Goal: Task Accomplishment & Management: Use online tool/utility

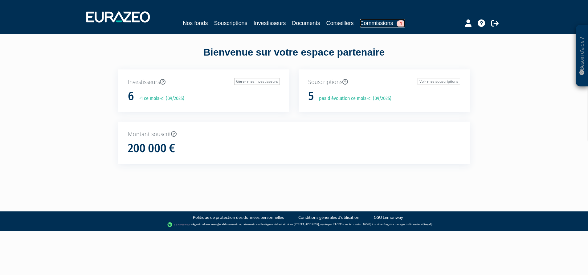
click at [370, 24] on link "Commissions 1" at bounding box center [382, 23] width 45 height 9
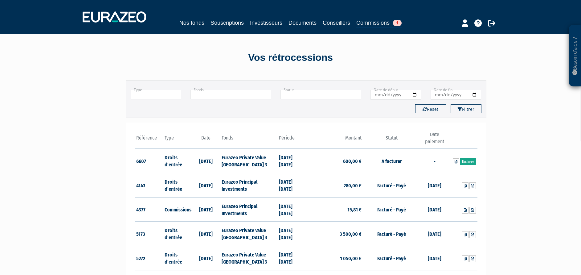
click at [473, 160] on link "Facturer" at bounding box center [468, 161] width 16 height 7
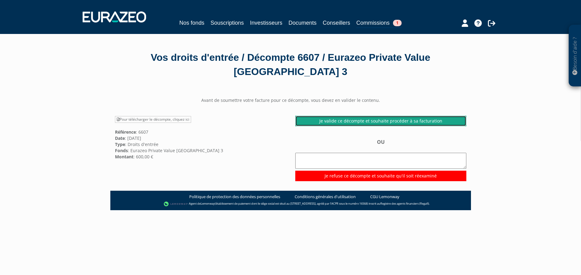
click at [410, 121] on link "Je valide ce décompte et souhaite procéder à sa facturation" at bounding box center [380, 121] width 171 height 10
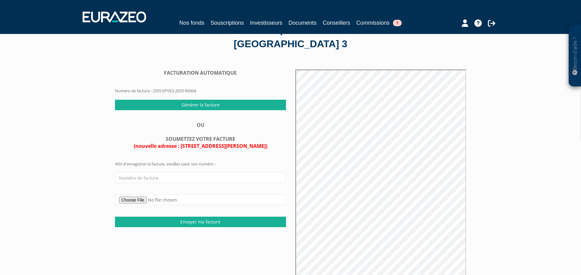
scroll to position [46, 0]
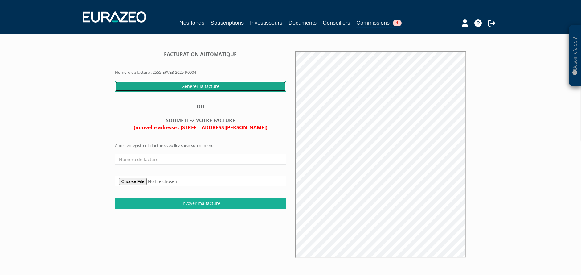
click at [195, 85] on input "Générer la facture" at bounding box center [200, 86] width 171 height 10
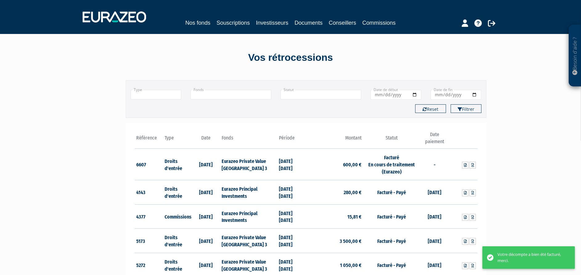
click at [528, 166] on div "Besoin d'aide ? × J'ai besoin d'aide Si vous avez une question à propos du fonc…" at bounding box center [290, 174] width 581 height 349
click at [526, 185] on div "Besoin d'aide ? × J'ai besoin d'aide Si vous avez une question à propos du fonc…" at bounding box center [290, 174] width 581 height 349
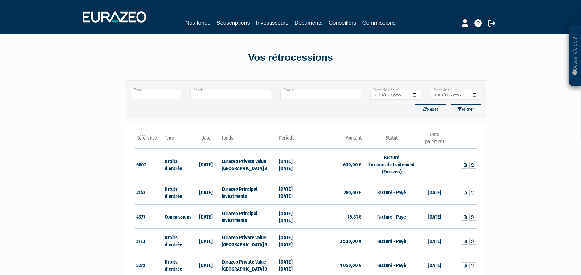
drag, startPoint x: 494, startPoint y: 163, endPoint x: 493, endPoint y: 160, distance: 3.5
click at [494, 162] on div "Besoin d'aide ? × J'ai besoin d'aide Si vous avez une question à propos du fonc…" at bounding box center [290, 174] width 581 height 349
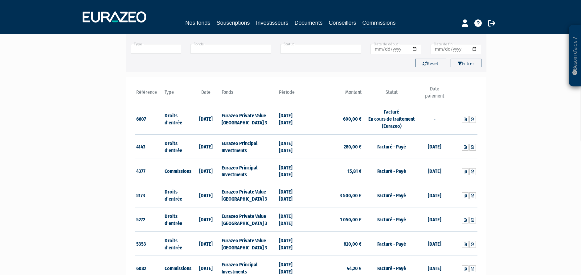
scroll to position [46, 0]
click at [495, 162] on div "Besoin d'aide ? × J'ai besoin d'aide Si vous avez une question à propos du fonc…" at bounding box center [290, 128] width 581 height 349
click at [495, 163] on div "Besoin d'aide ? × J'ai besoin d'aide Si vous avez une question à propos du fonc…" at bounding box center [290, 128] width 581 height 349
click at [495, 164] on div "Besoin d'aide ? × J'ai besoin d'aide Si vous avez une question à propos du fonc…" at bounding box center [290, 128] width 581 height 349
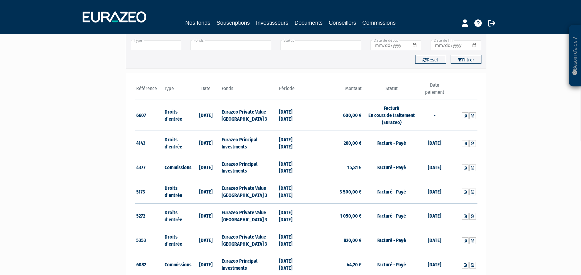
scroll to position [118, 0]
